Goal: Book appointment/travel/reservation

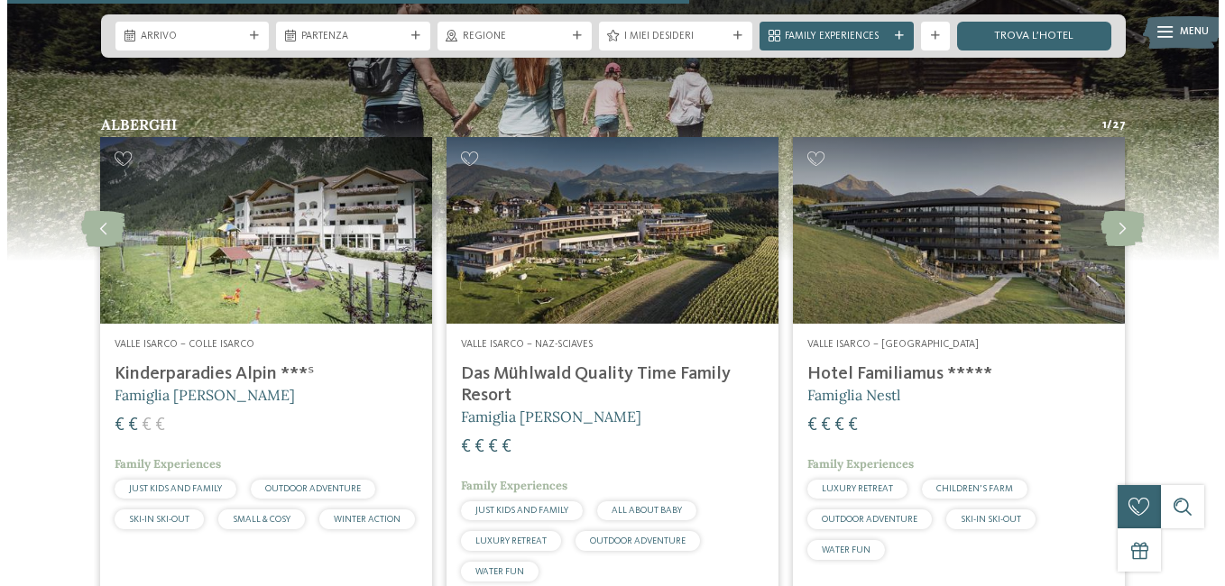
scroll to position [3698, 0]
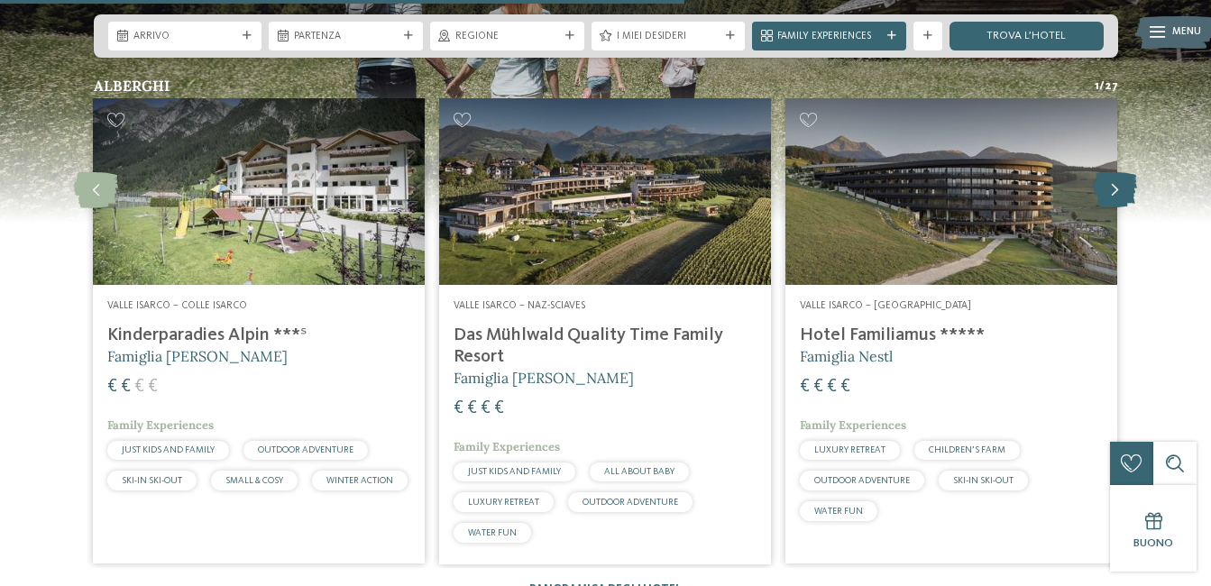
click at [1120, 172] on icon at bounding box center [1115, 190] width 44 height 36
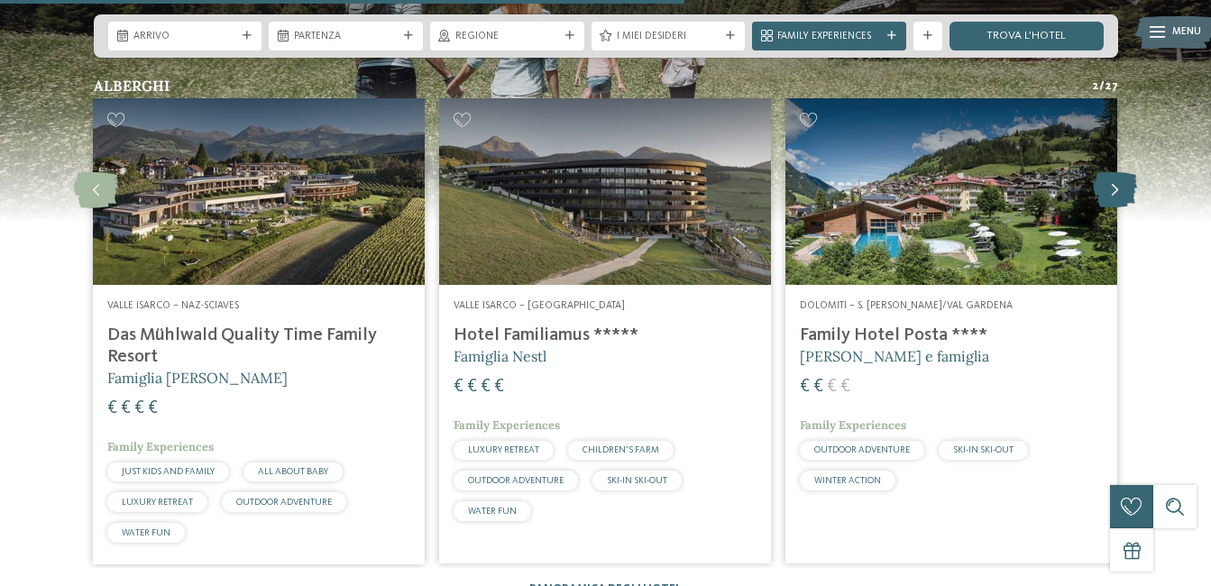
click at [1120, 172] on icon at bounding box center [1115, 190] width 44 height 36
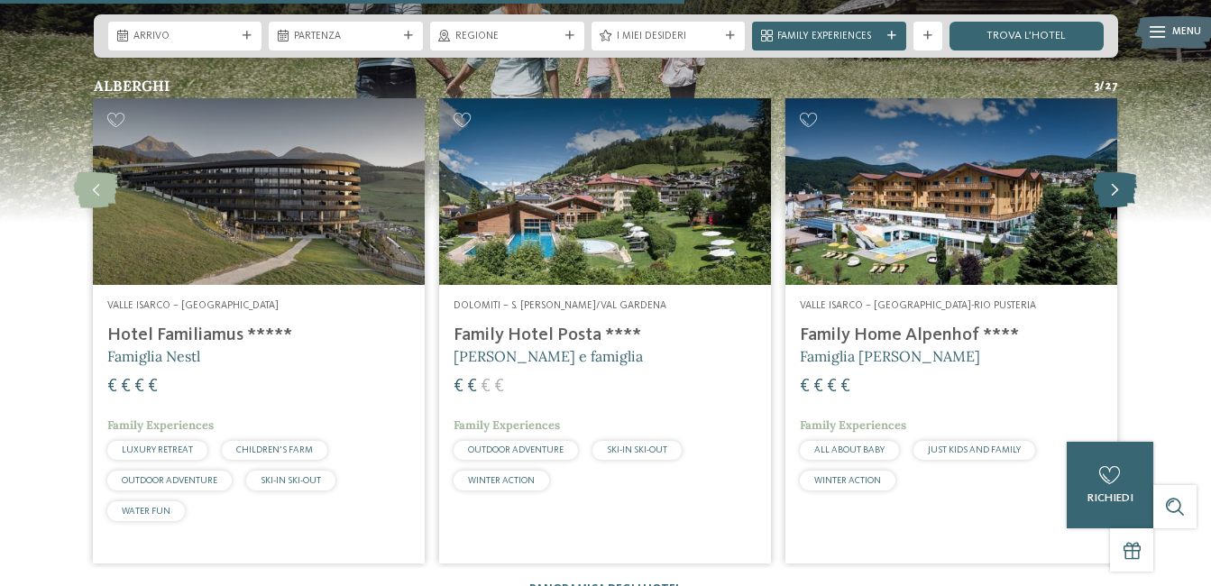
click at [1120, 172] on icon at bounding box center [1115, 190] width 44 height 36
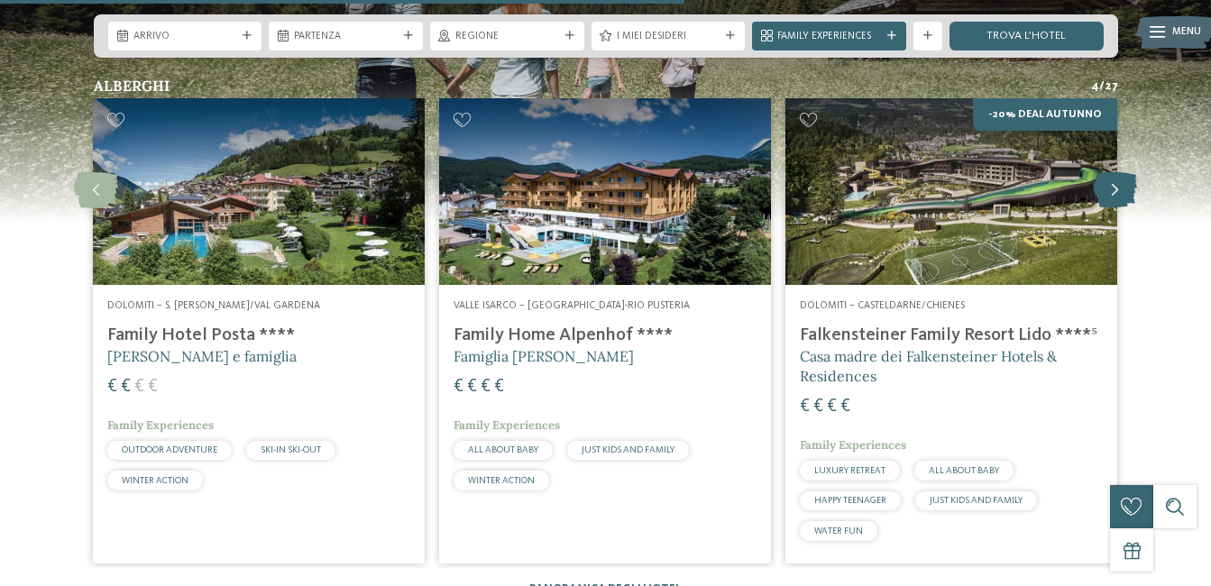
click at [1120, 172] on icon at bounding box center [1115, 190] width 44 height 36
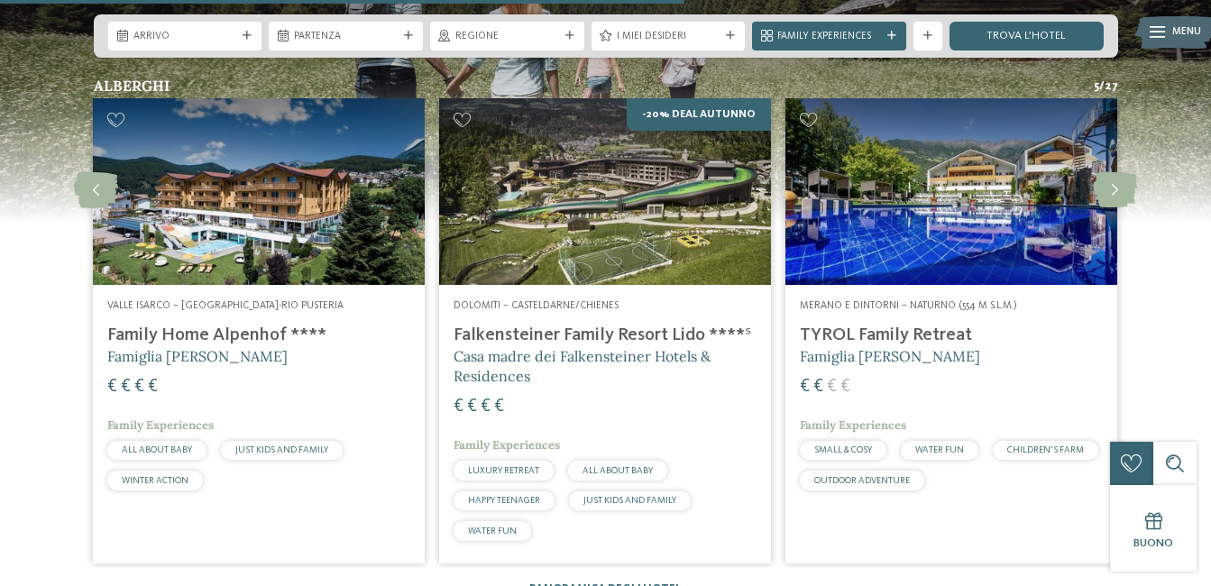
click at [881, 285] on div "Merano e dintorni – Naturno (554 m s.l.m.) TYROL Family Retreat Famiglia Brunne…" at bounding box center [952, 398] width 332 height 227
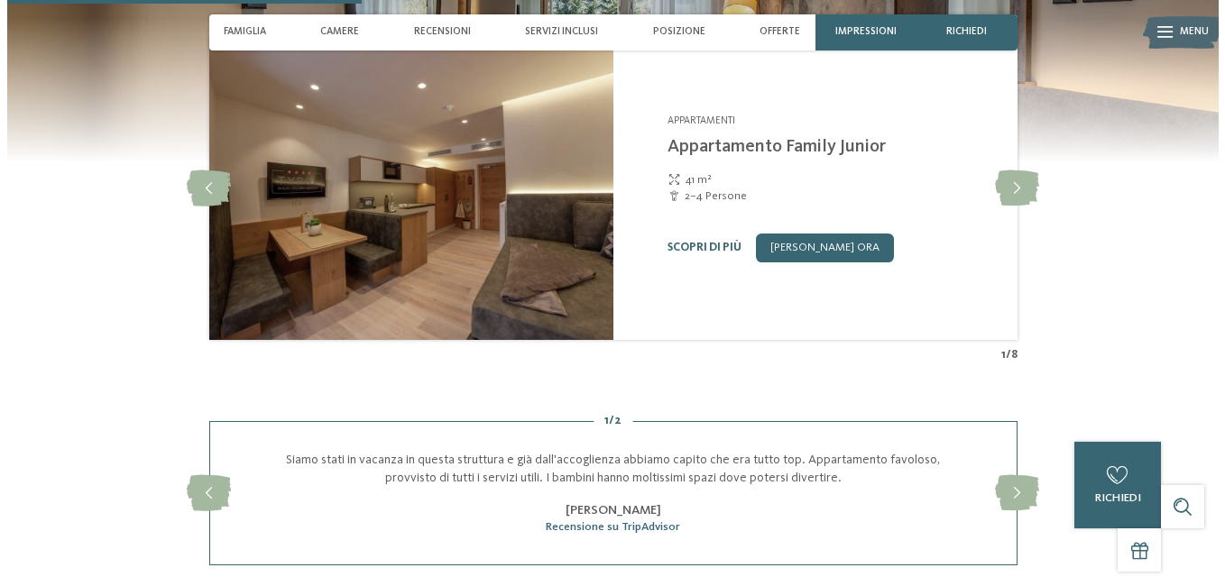
scroll to position [1353, 0]
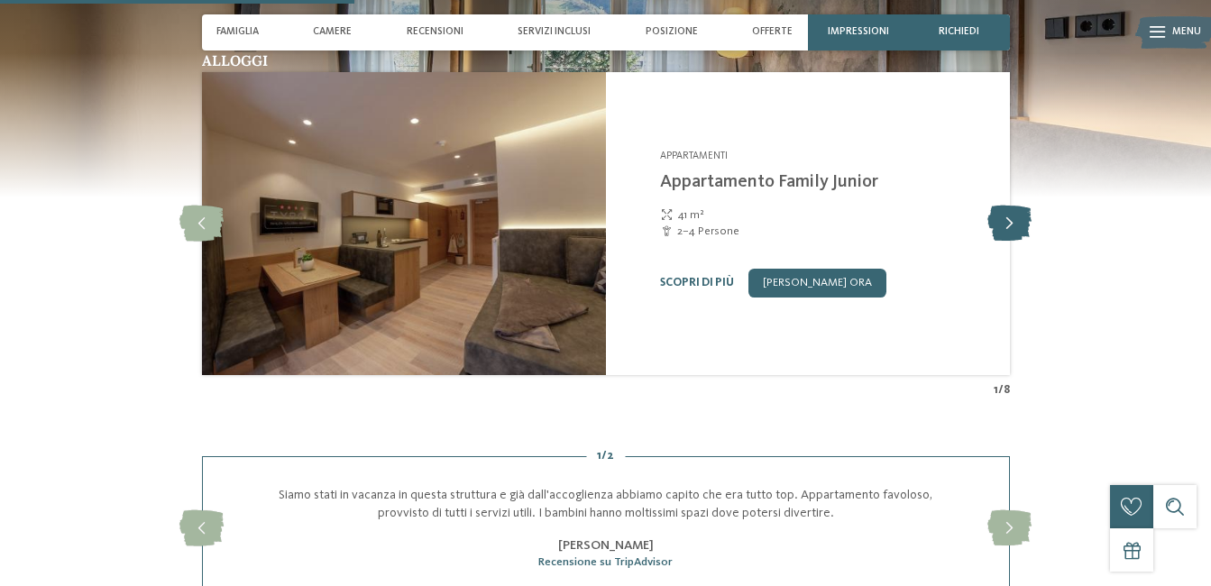
click at [1014, 214] on icon at bounding box center [1010, 224] width 44 height 36
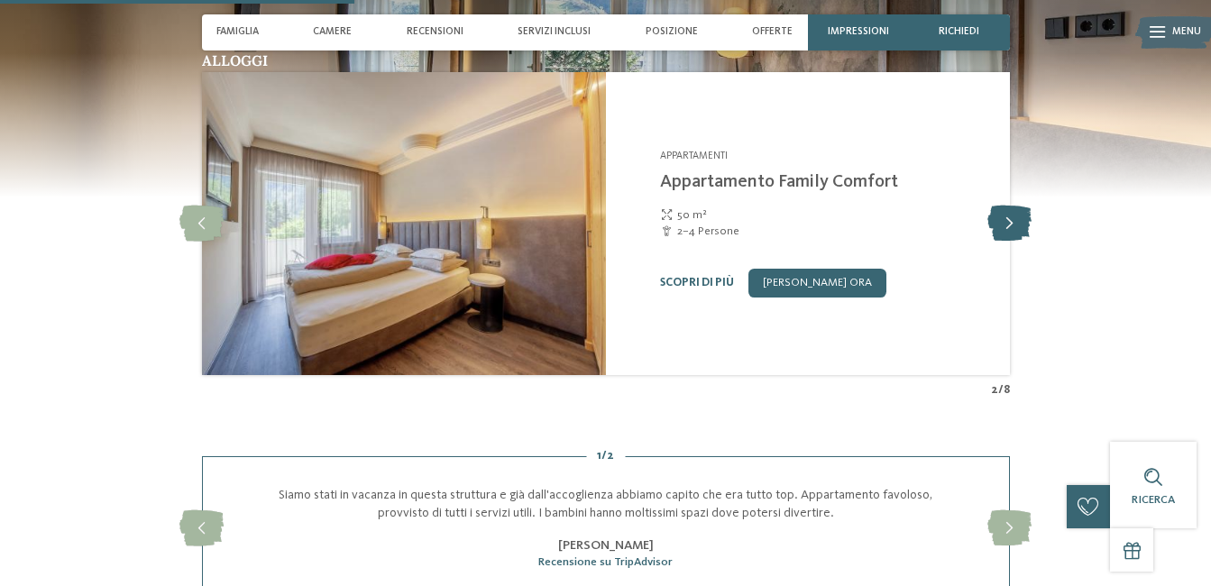
click at [1014, 214] on icon at bounding box center [1010, 224] width 44 height 36
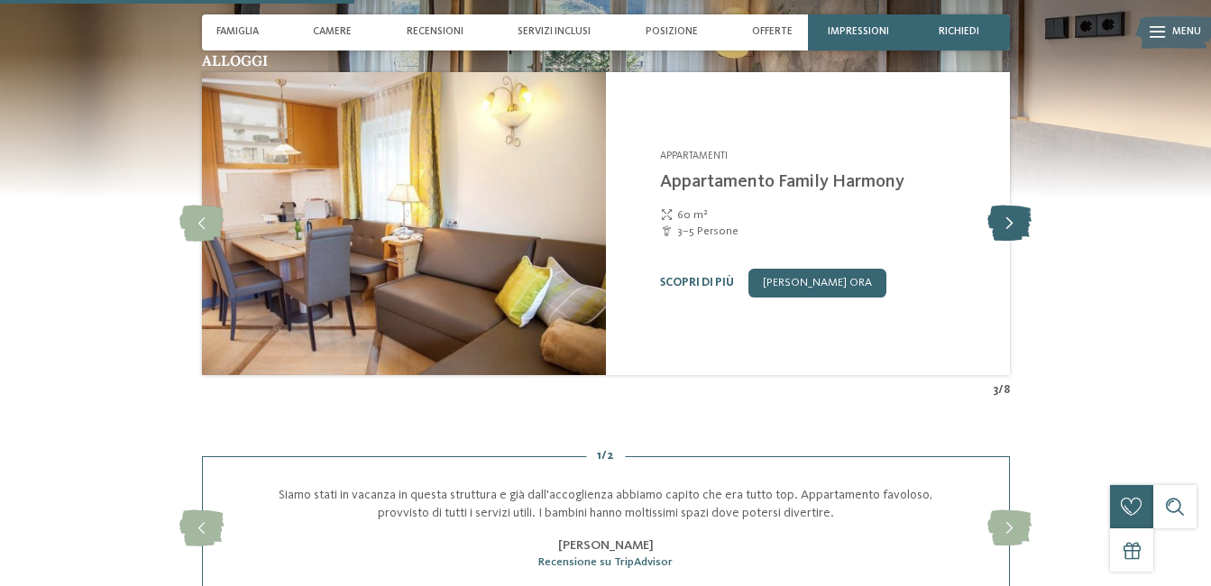
click at [1014, 214] on icon at bounding box center [1010, 224] width 44 height 36
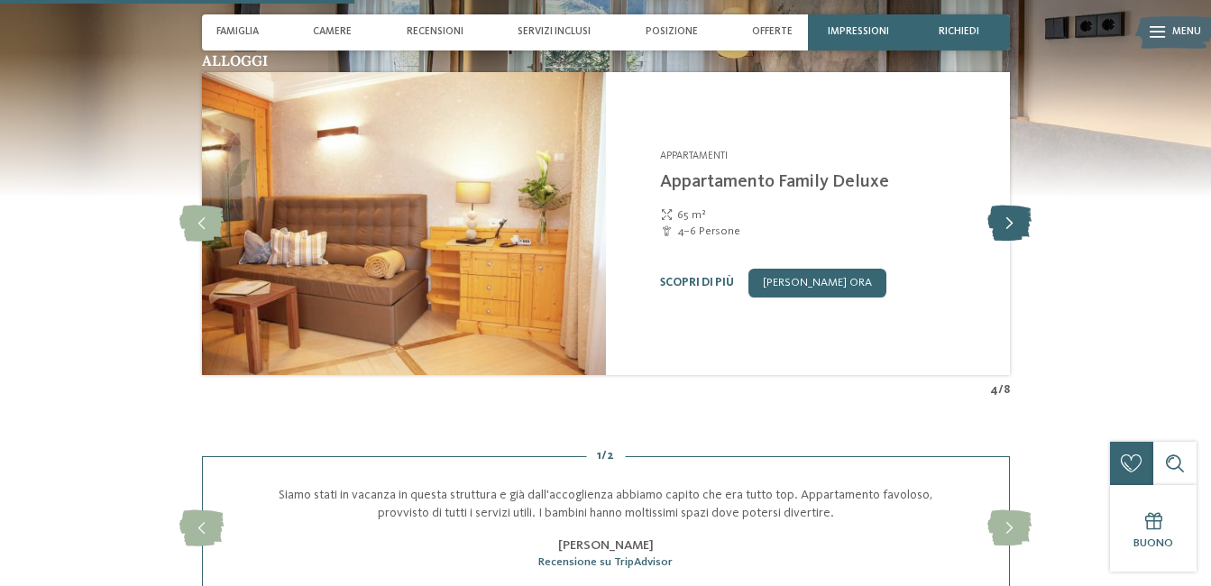
click at [1014, 214] on icon at bounding box center [1010, 224] width 44 height 36
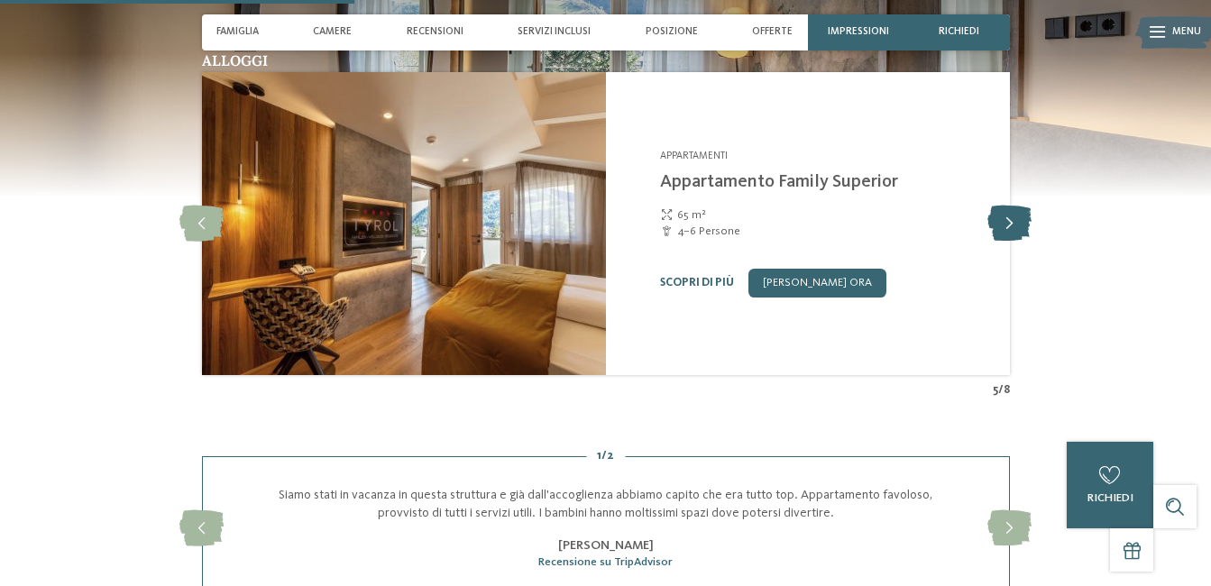
click at [1014, 214] on icon at bounding box center [1010, 224] width 44 height 36
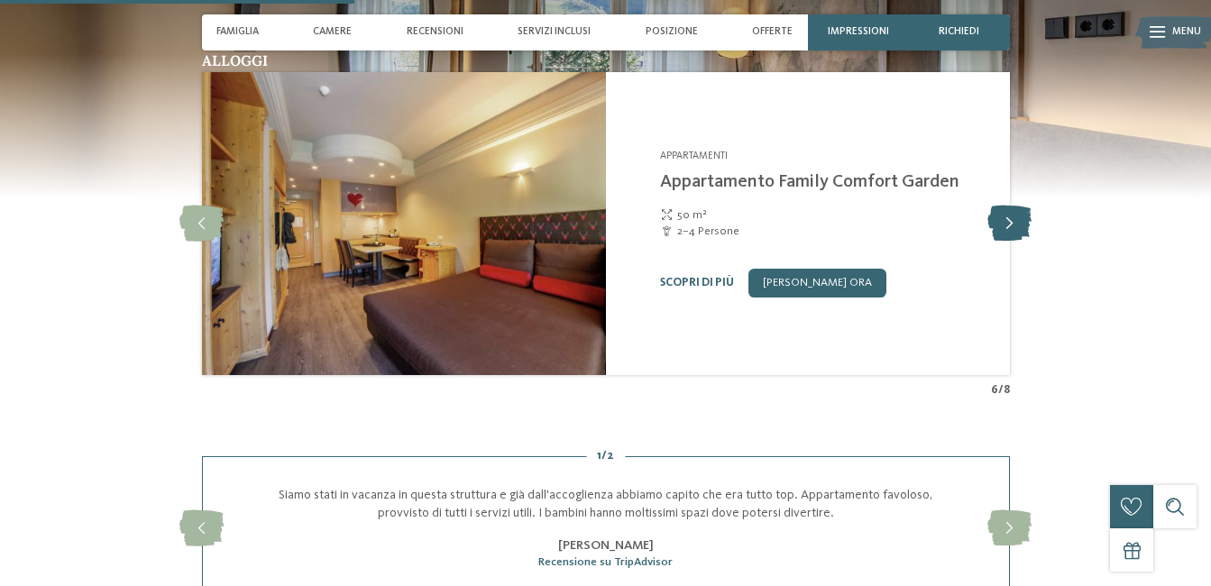
click at [1014, 214] on icon at bounding box center [1010, 224] width 44 height 36
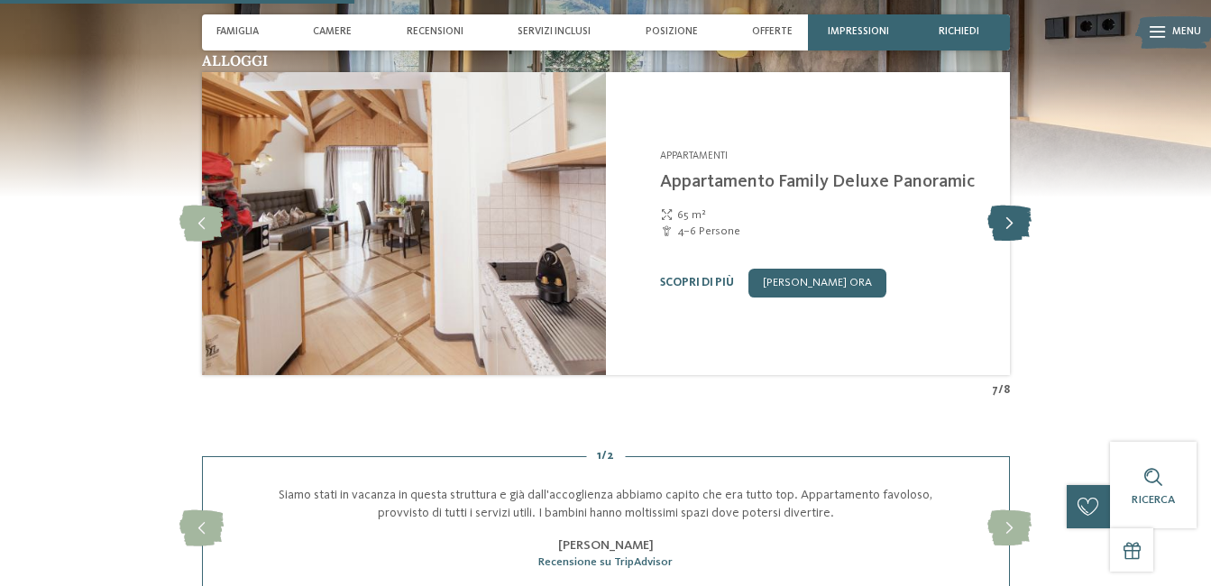
click at [1014, 214] on icon at bounding box center [1010, 224] width 44 height 36
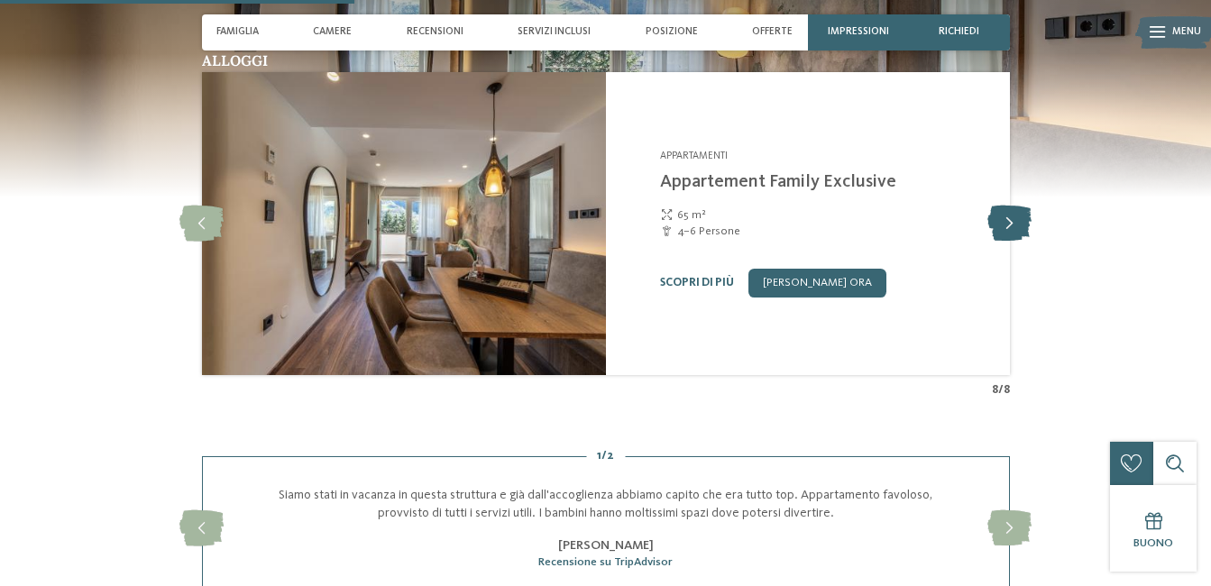
click at [1014, 214] on icon at bounding box center [1010, 224] width 44 height 36
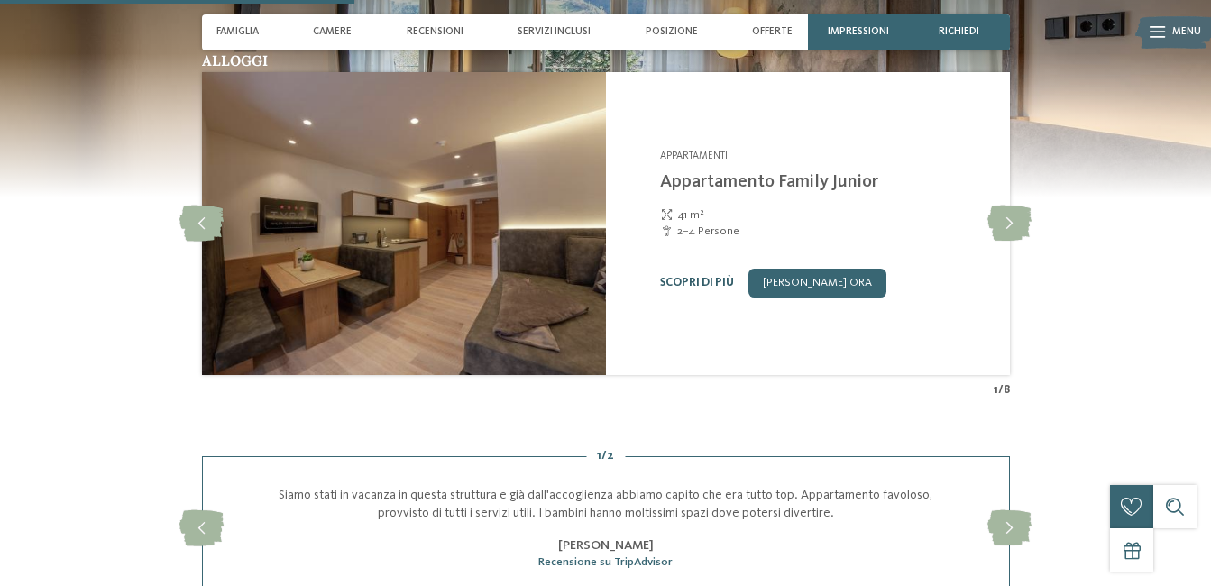
click at [699, 281] on link "Scopri di più" at bounding box center [697, 283] width 74 height 12
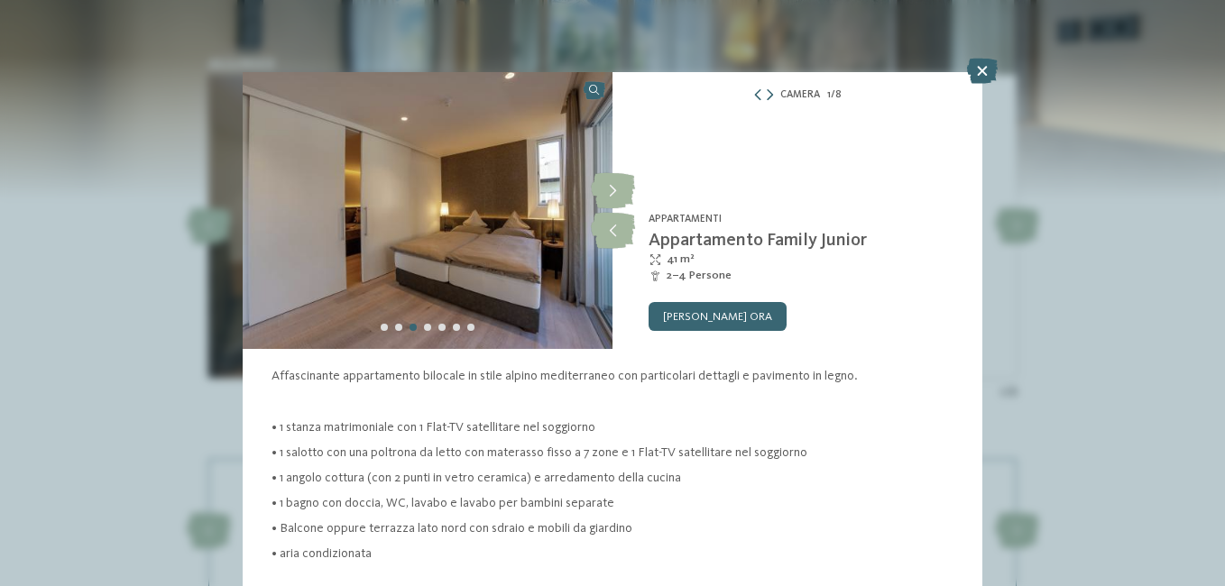
scroll to position [53, 0]
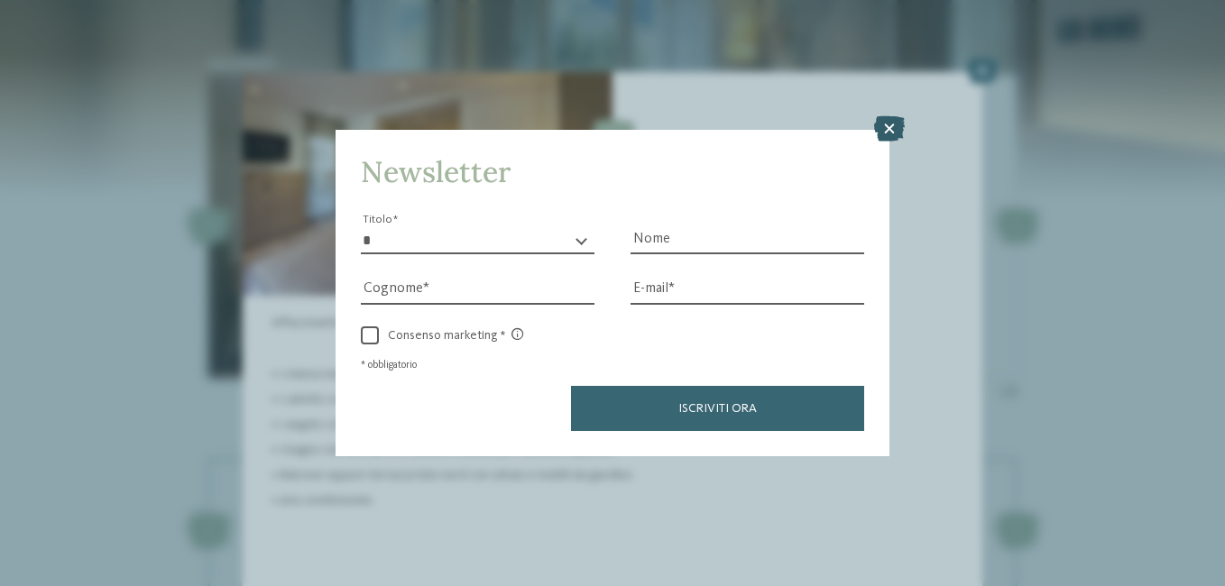
click at [886, 127] on icon at bounding box center [889, 128] width 31 height 25
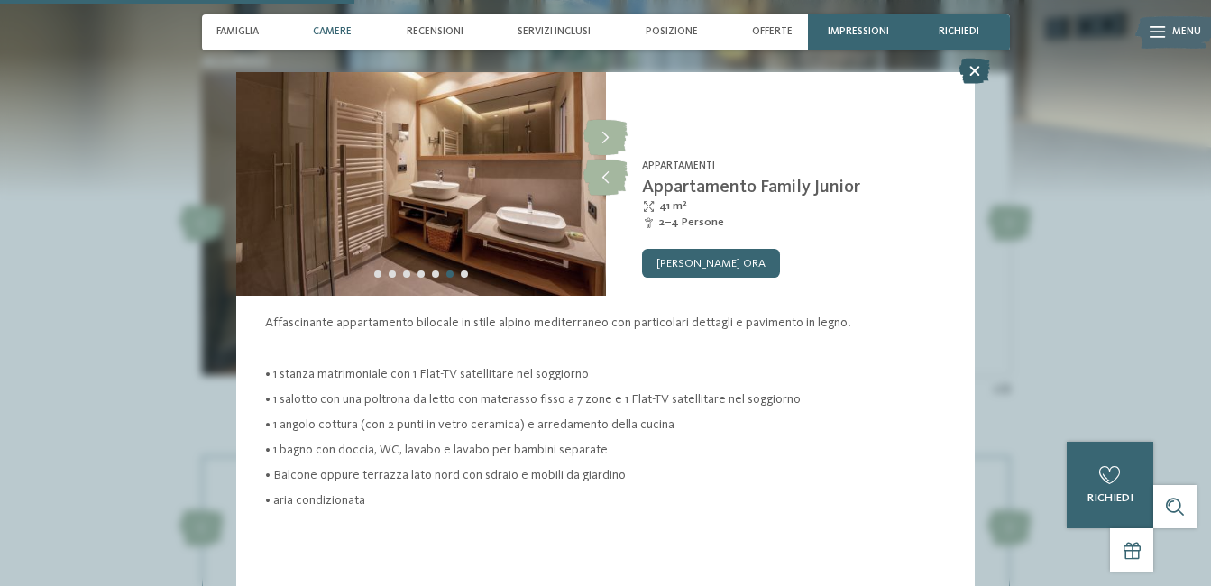
click at [972, 59] on icon at bounding box center [975, 71] width 31 height 25
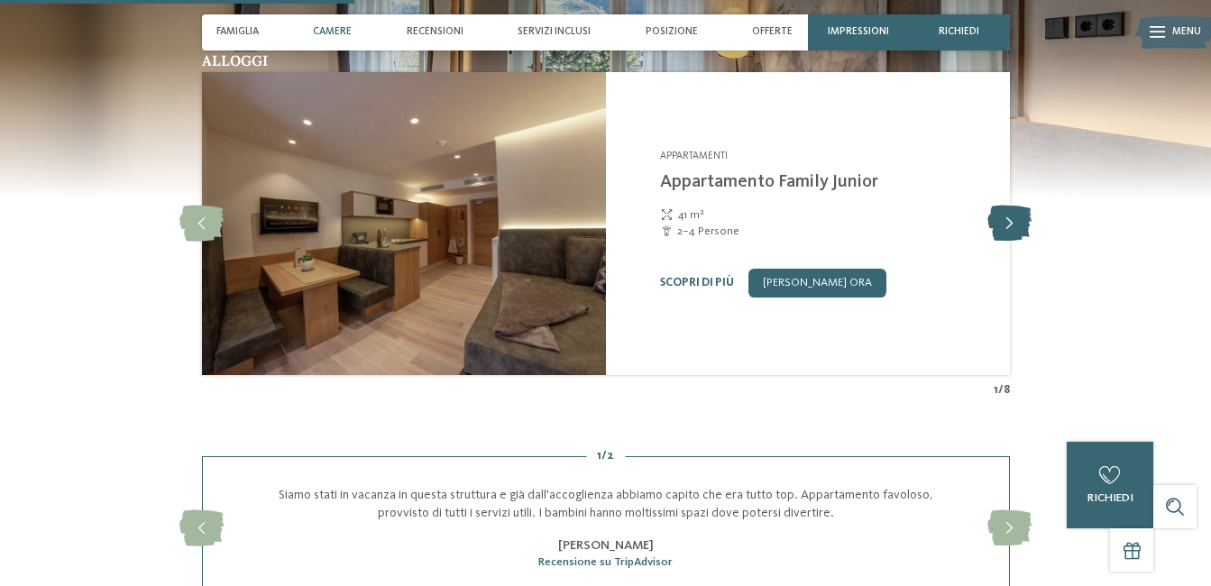
click at [998, 228] on icon at bounding box center [1010, 224] width 44 height 36
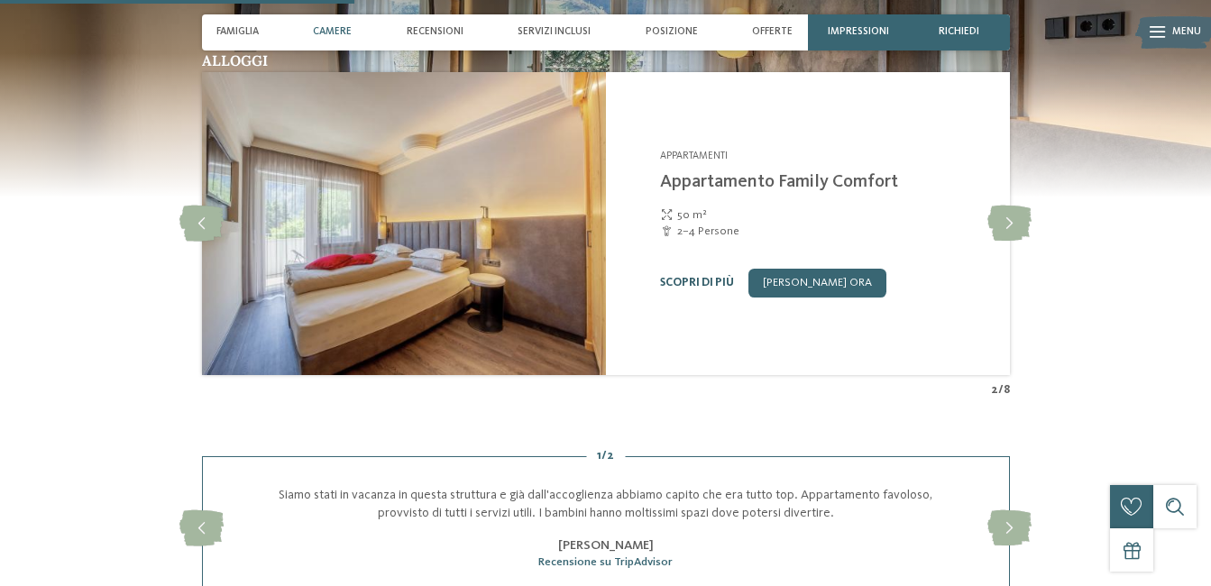
click at [698, 288] on link "Scopri di più" at bounding box center [697, 283] width 74 height 12
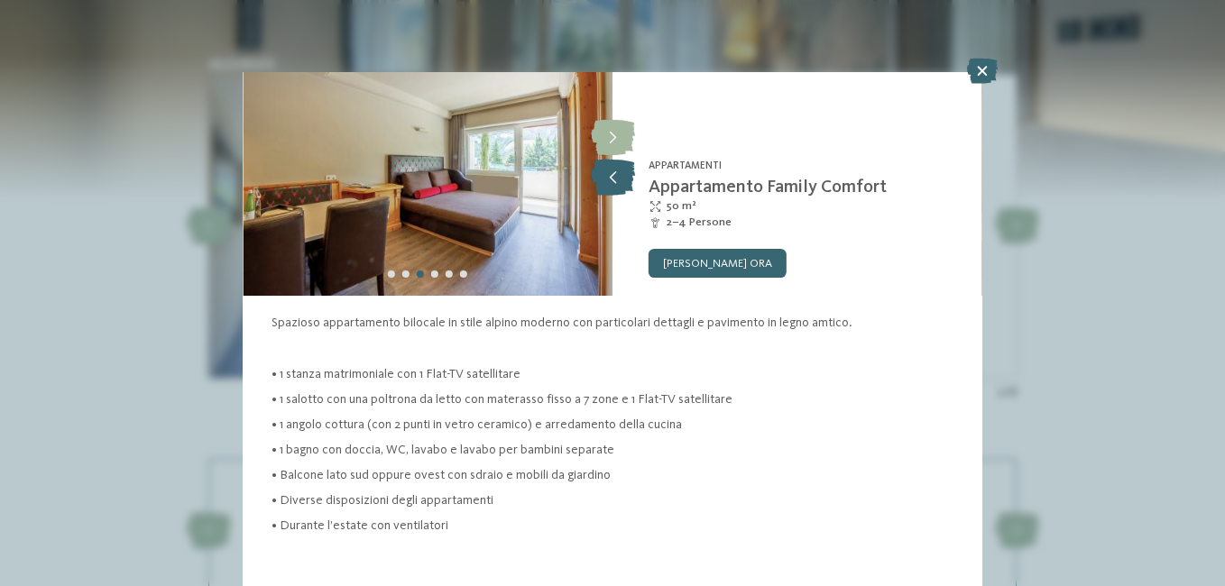
click at [612, 172] on icon at bounding box center [613, 178] width 44 height 36
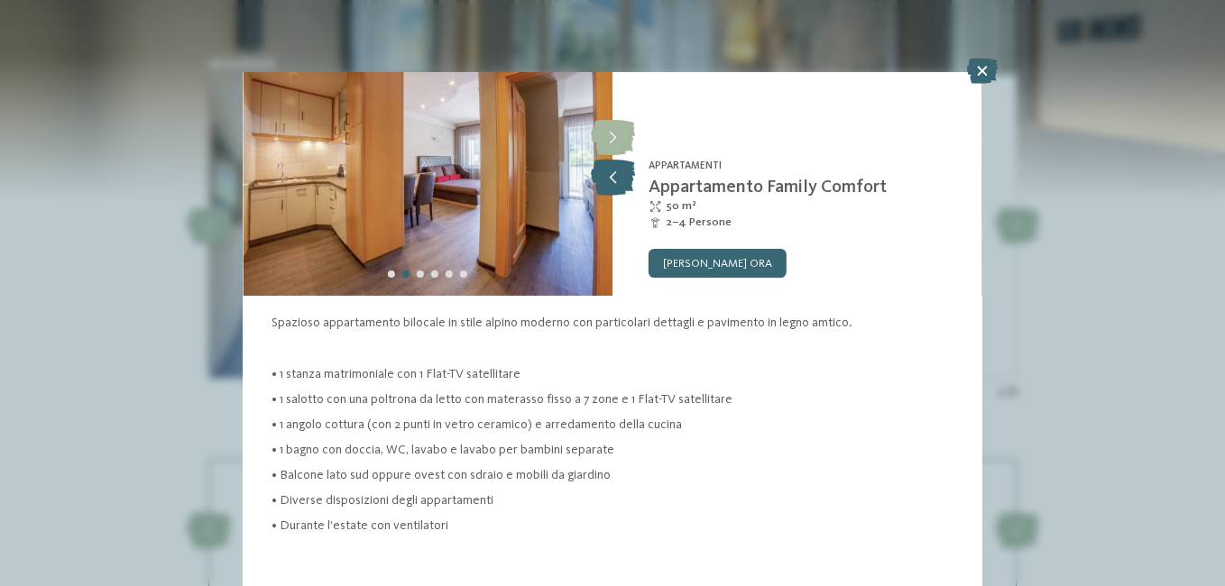
click at [612, 172] on icon at bounding box center [613, 178] width 44 height 36
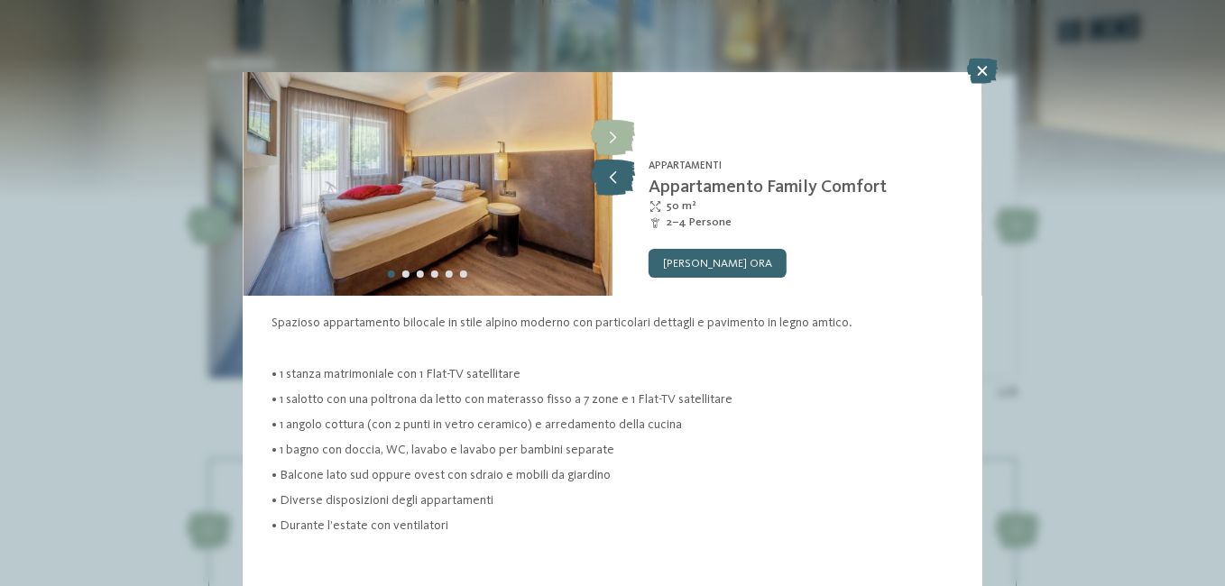
click at [612, 172] on icon at bounding box center [613, 178] width 44 height 36
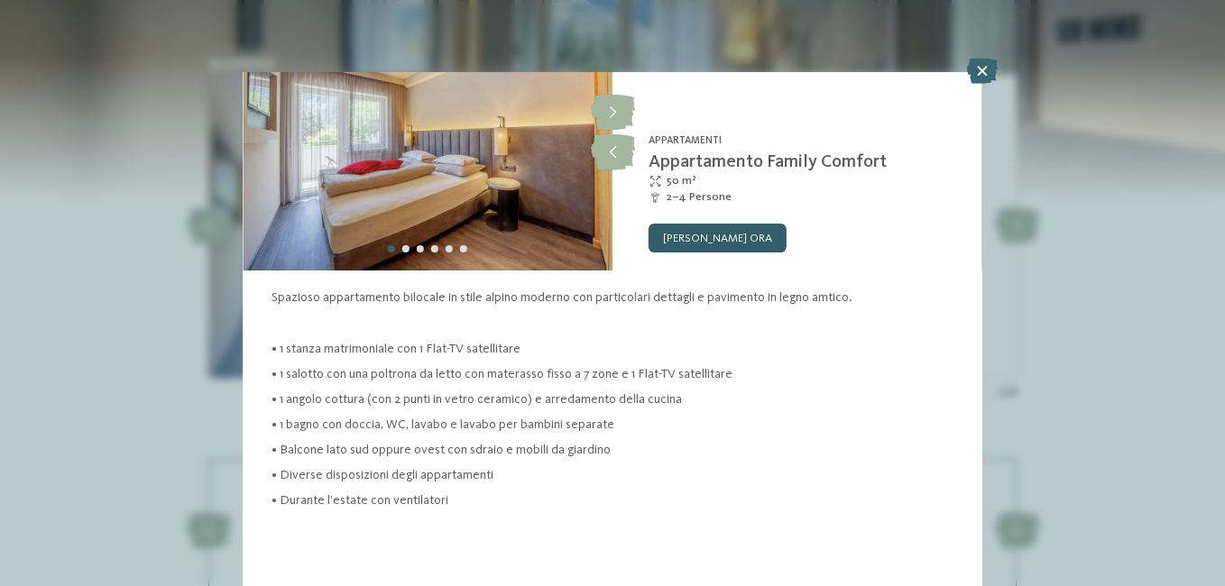
click at [719, 225] on link "[PERSON_NAME] ora" at bounding box center [718, 238] width 138 height 29
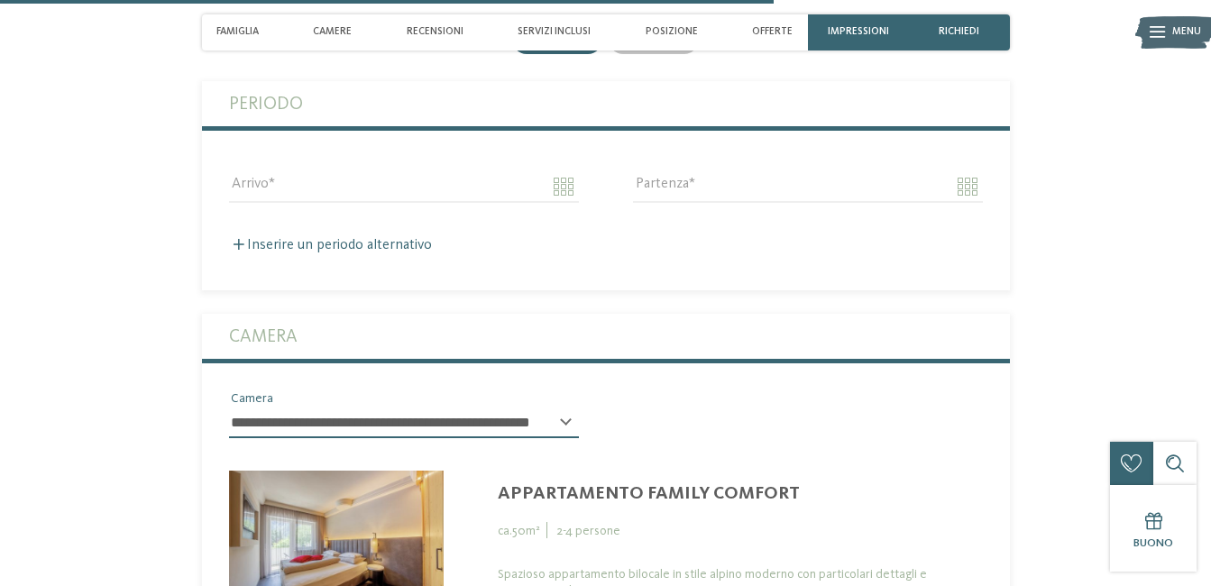
scroll to position [3107, 0]
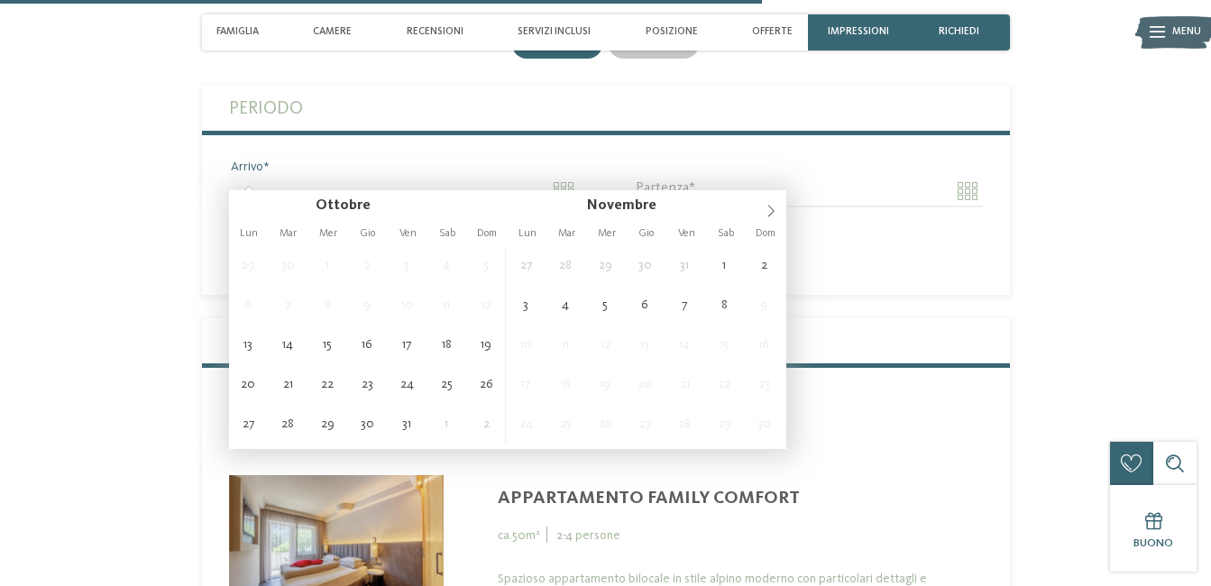
click at [560, 179] on input "Arrivo" at bounding box center [404, 191] width 350 height 31
click at [765, 221] on span at bounding box center [771, 205] width 31 height 31
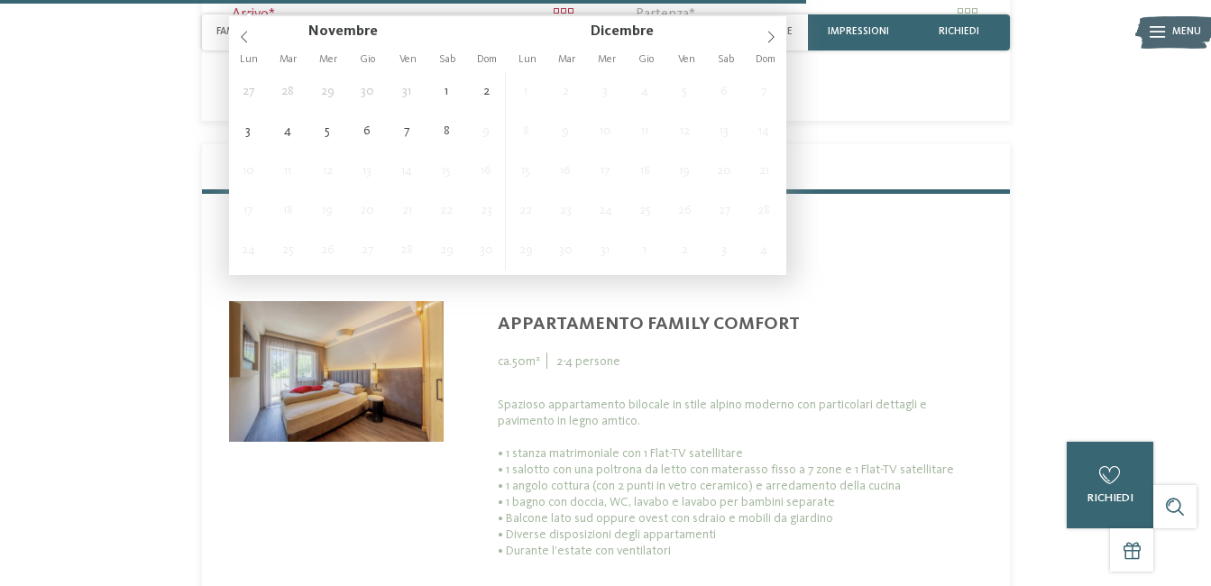
scroll to position [3288, 0]
